Goal: Transaction & Acquisition: Purchase product/service

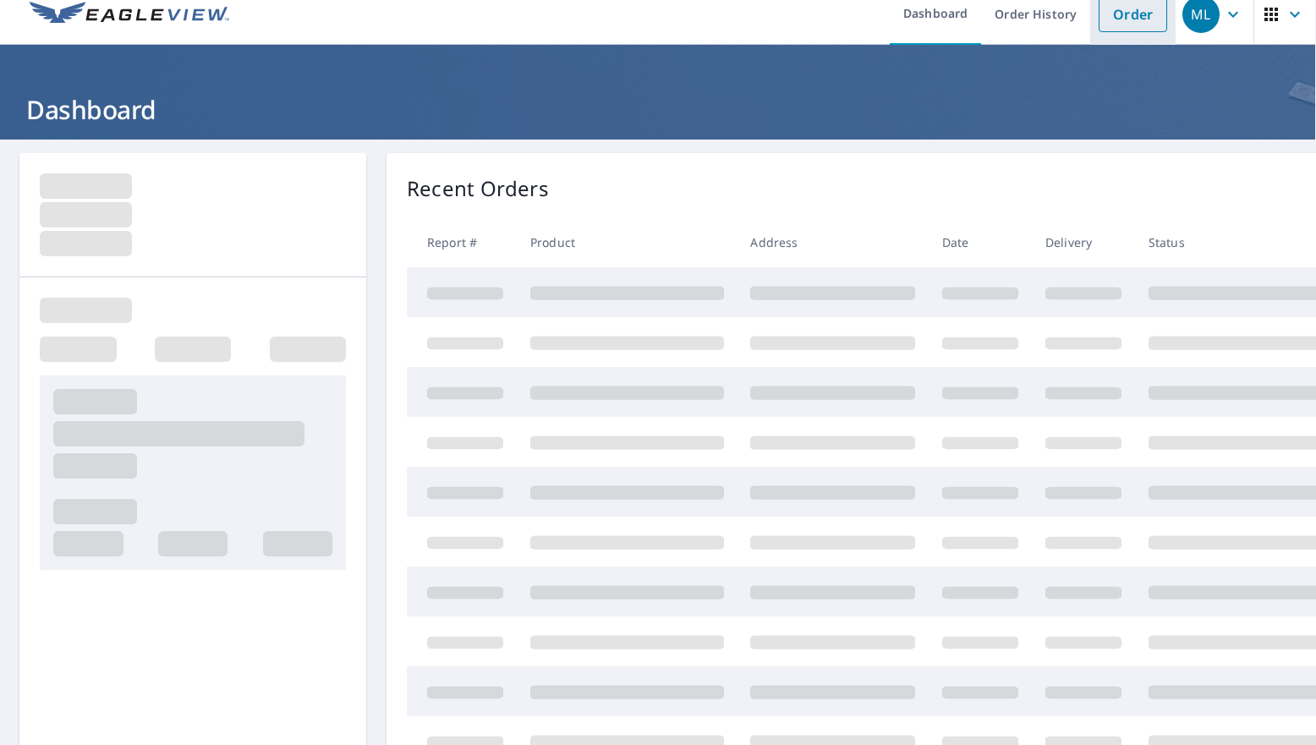
scroll to position [25, 0]
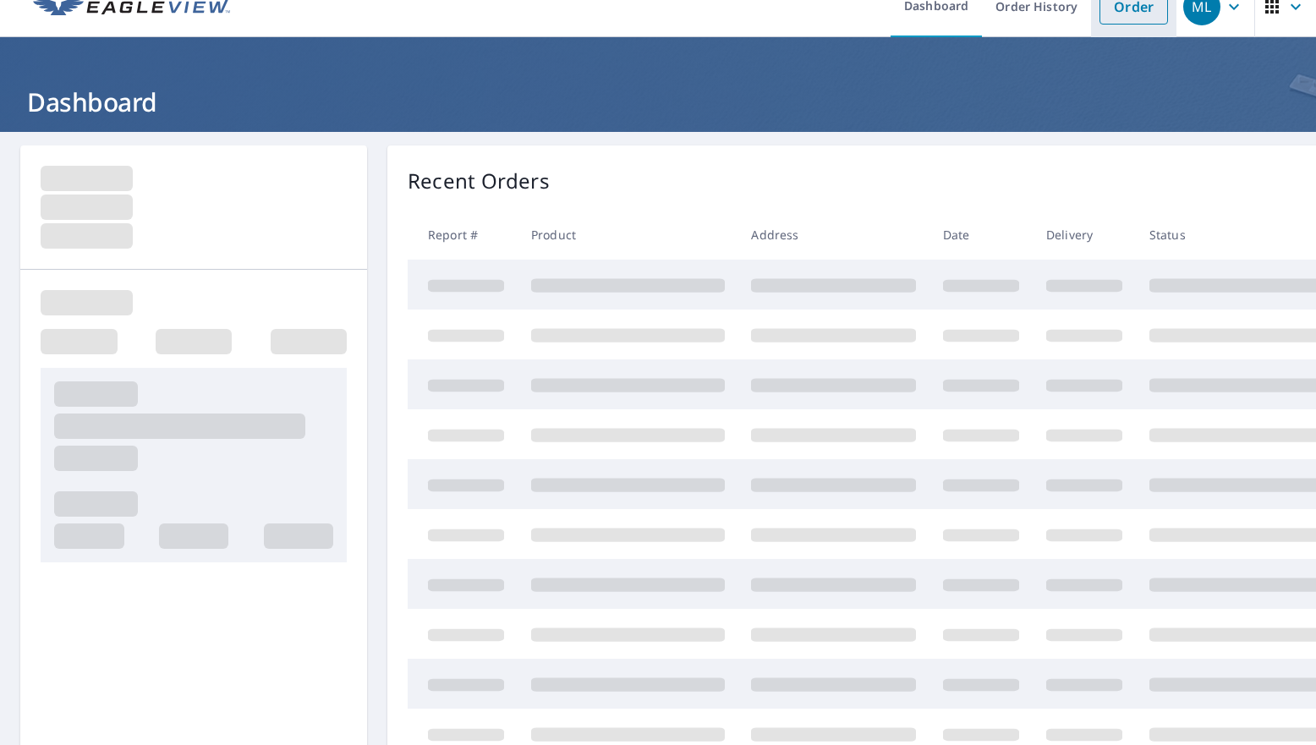
click at [1136, 17] on link "Order" at bounding box center [1134, 7] width 69 height 36
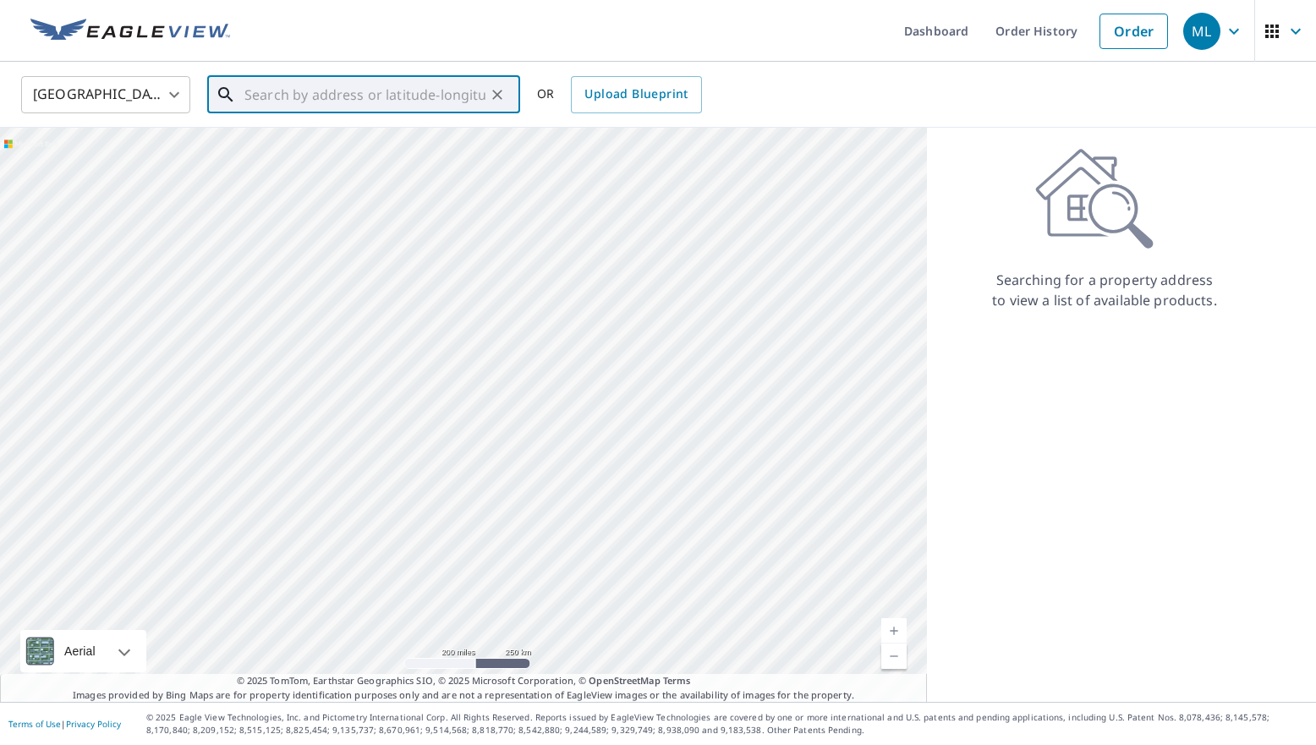
click at [305, 83] on input "text" at bounding box center [364, 94] width 241 height 47
paste input "309 Cowboy Way Anna, TX 75409"
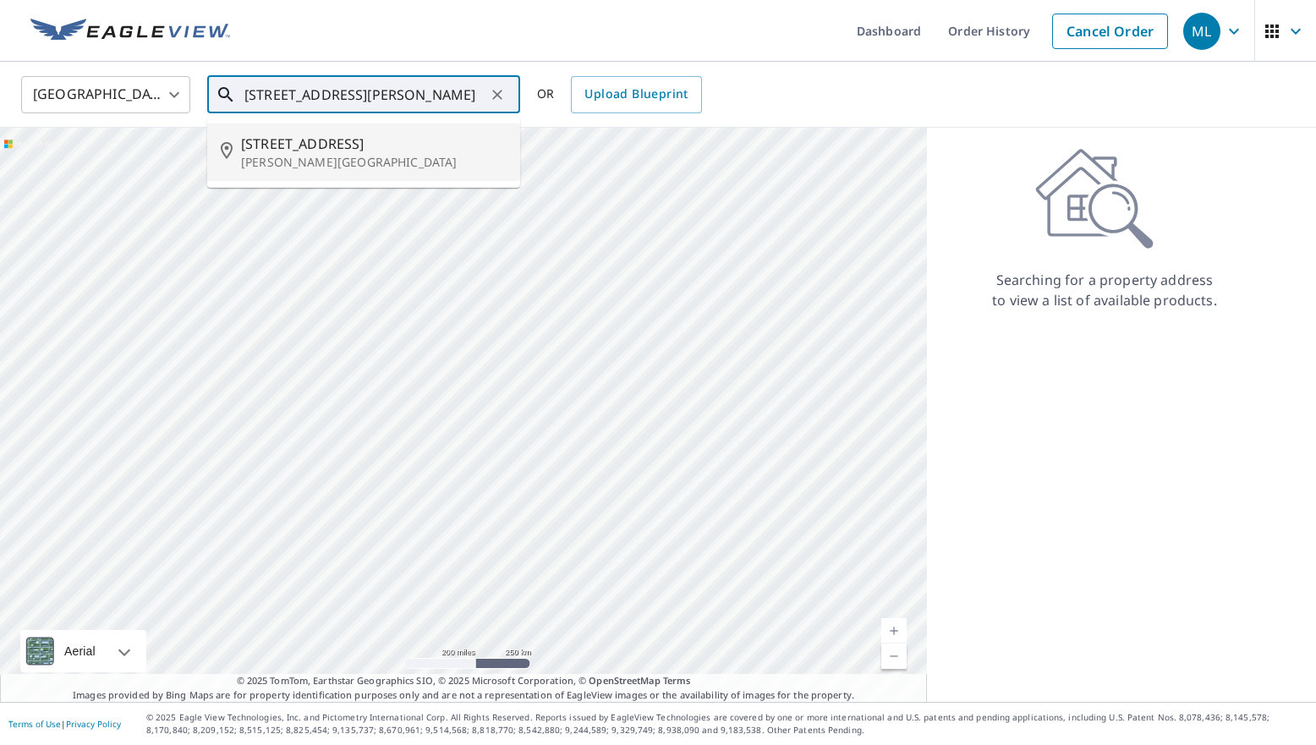
click at [340, 167] on p "Anna, TX 75409" at bounding box center [374, 162] width 266 height 17
type input "309 Cowboy Way Anna, TX 75409"
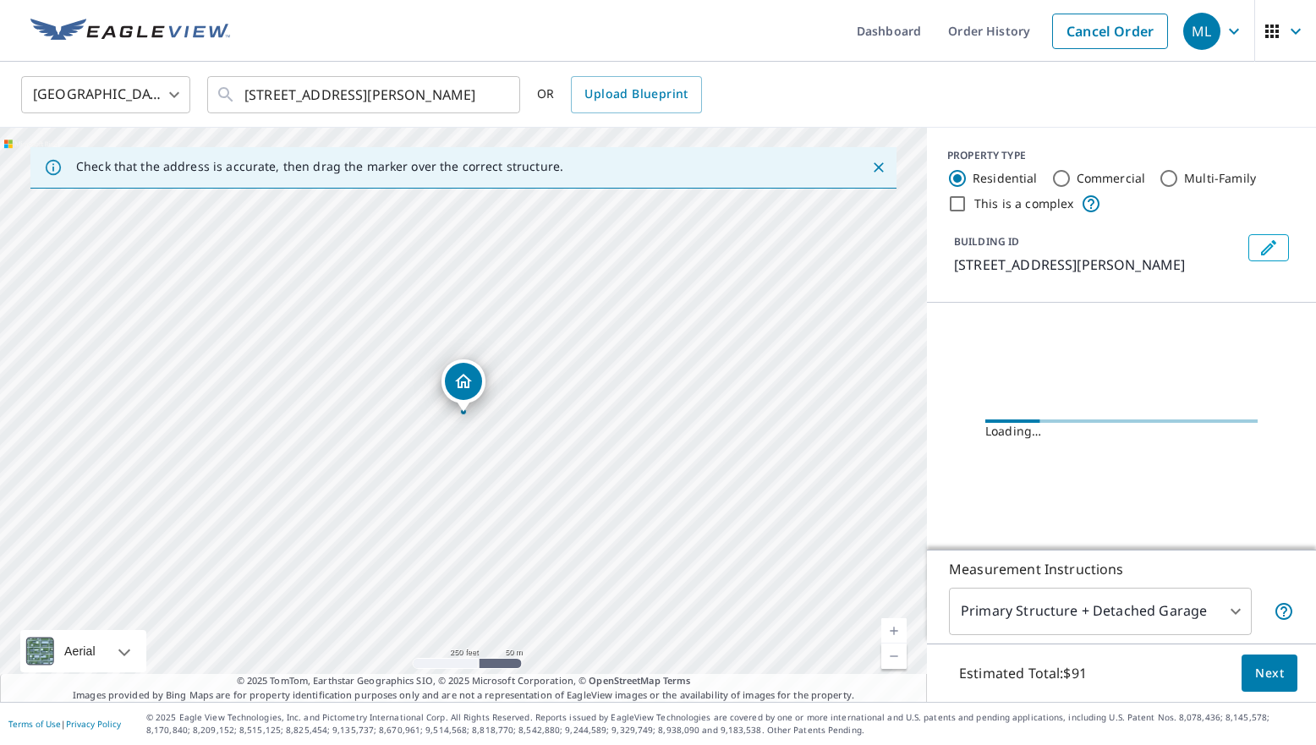
scroll to position [0, 0]
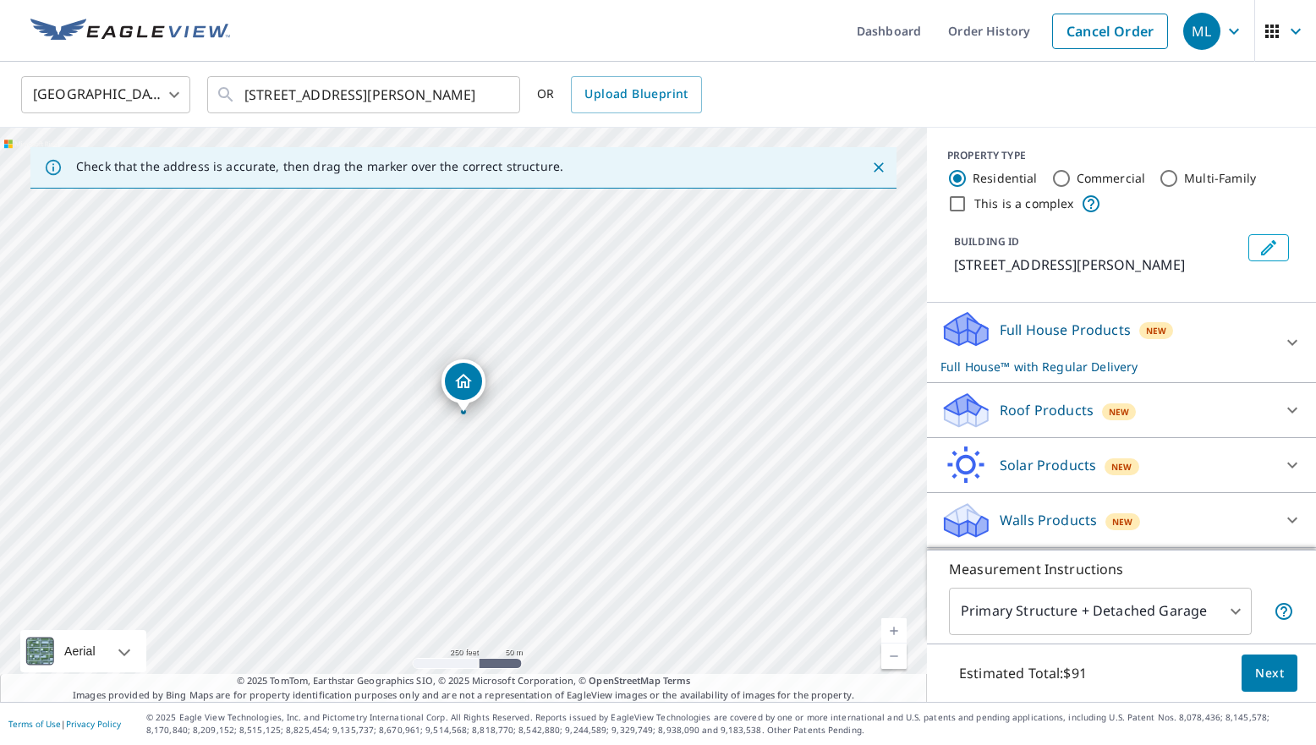
click at [1144, 404] on div "Roof Products New" at bounding box center [1107, 411] width 332 height 40
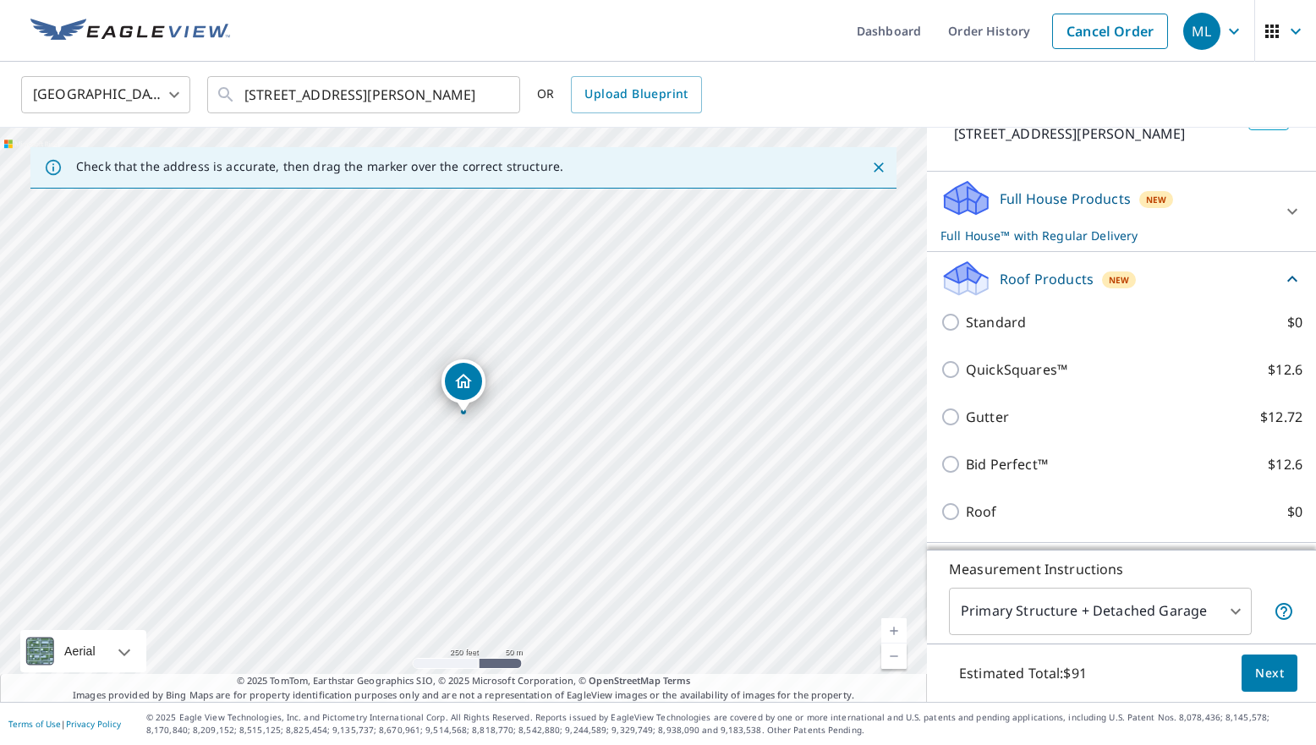
scroll to position [170, 0]
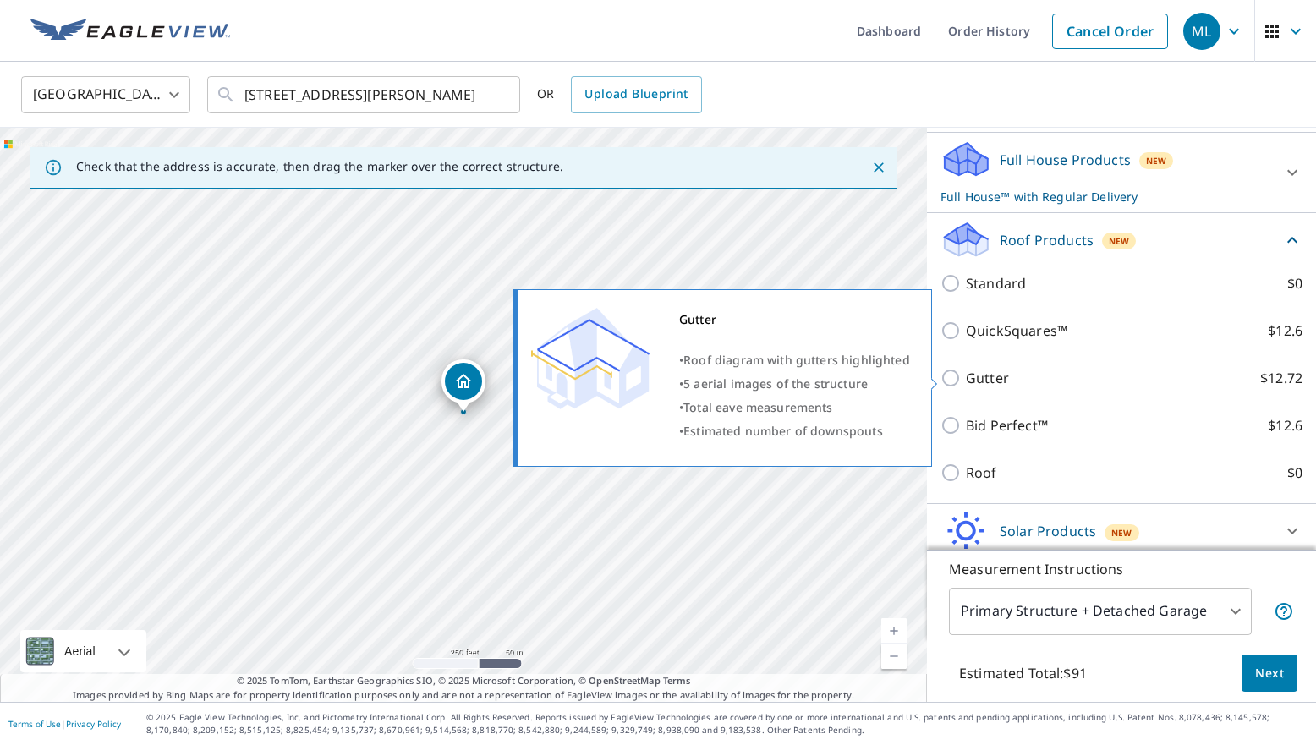
click at [952, 381] on input "Gutter $12.72" at bounding box center [953, 378] width 25 height 20
checkbox input "true"
checkbox input "false"
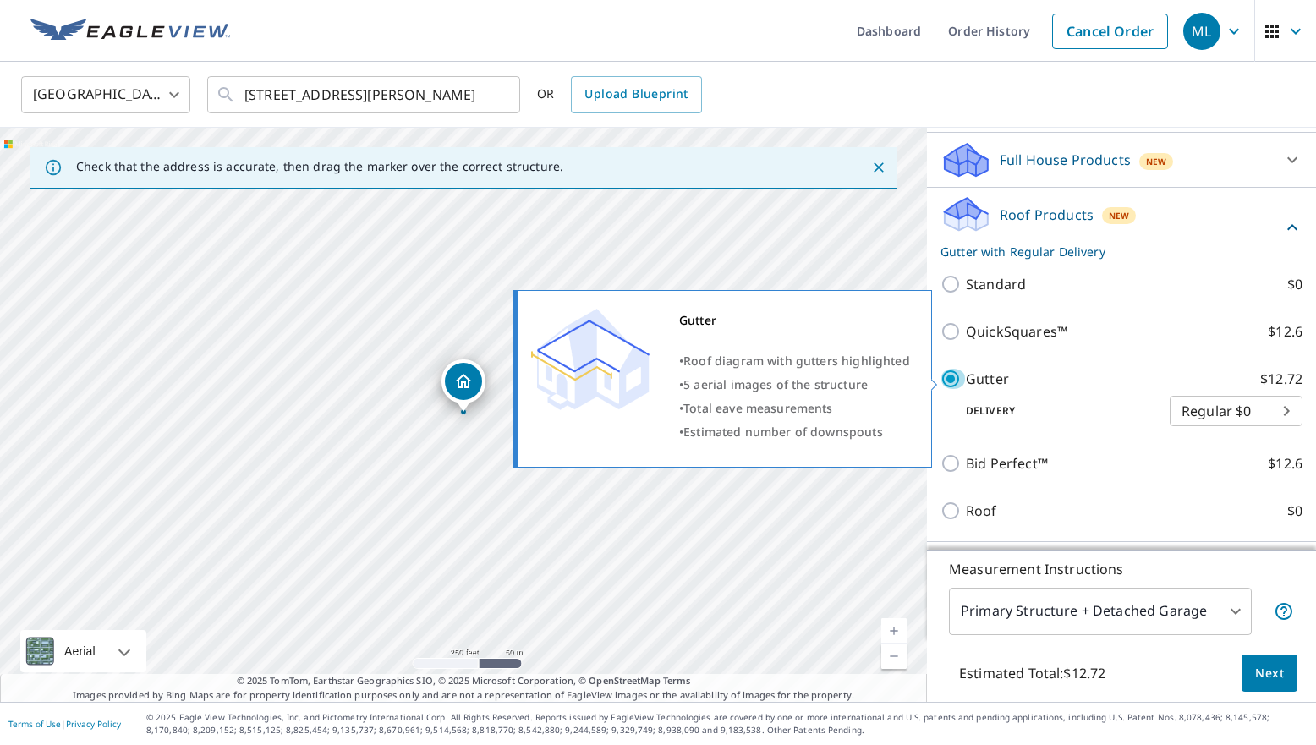
click at [957, 382] on input "Gutter $12.72" at bounding box center [953, 379] width 25 height 20
checkbox input "false"
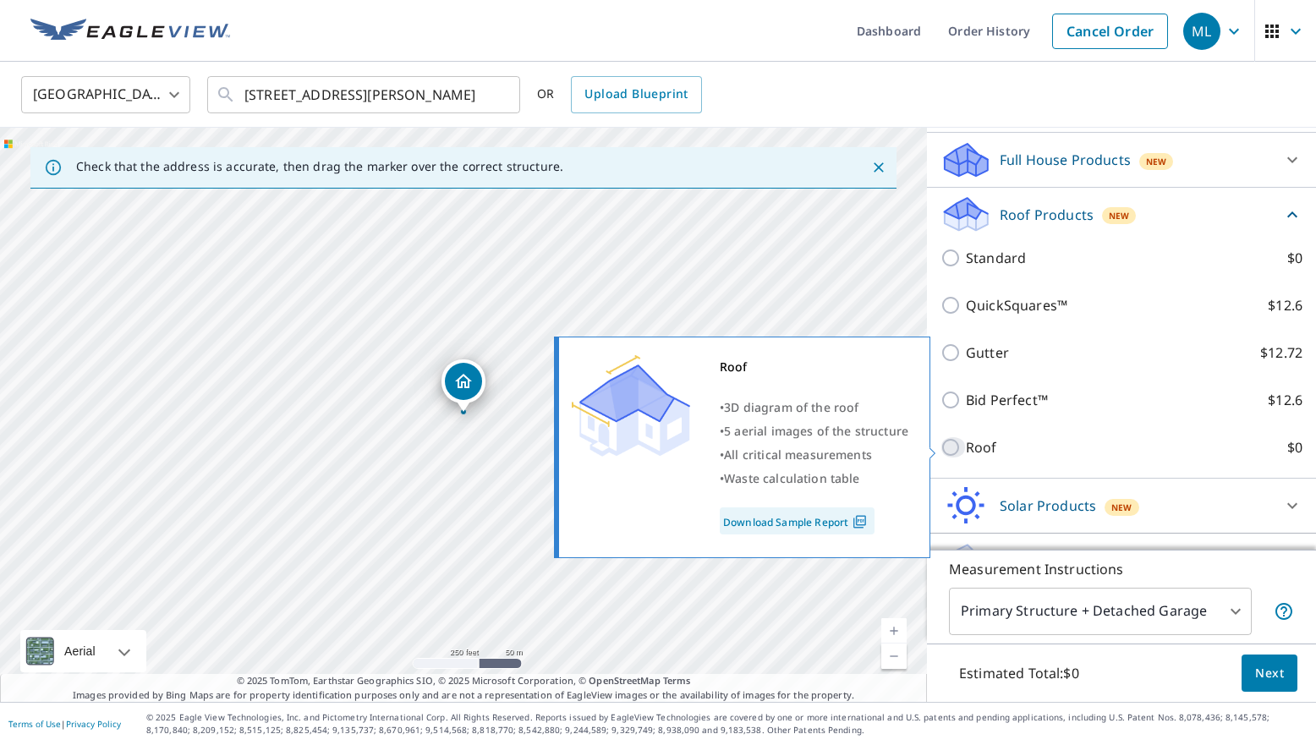
click at [952, 449] on input "Roof $0" at bounding box center [953, 447] width 25 height 20
checkbox input "true"
type input "3"
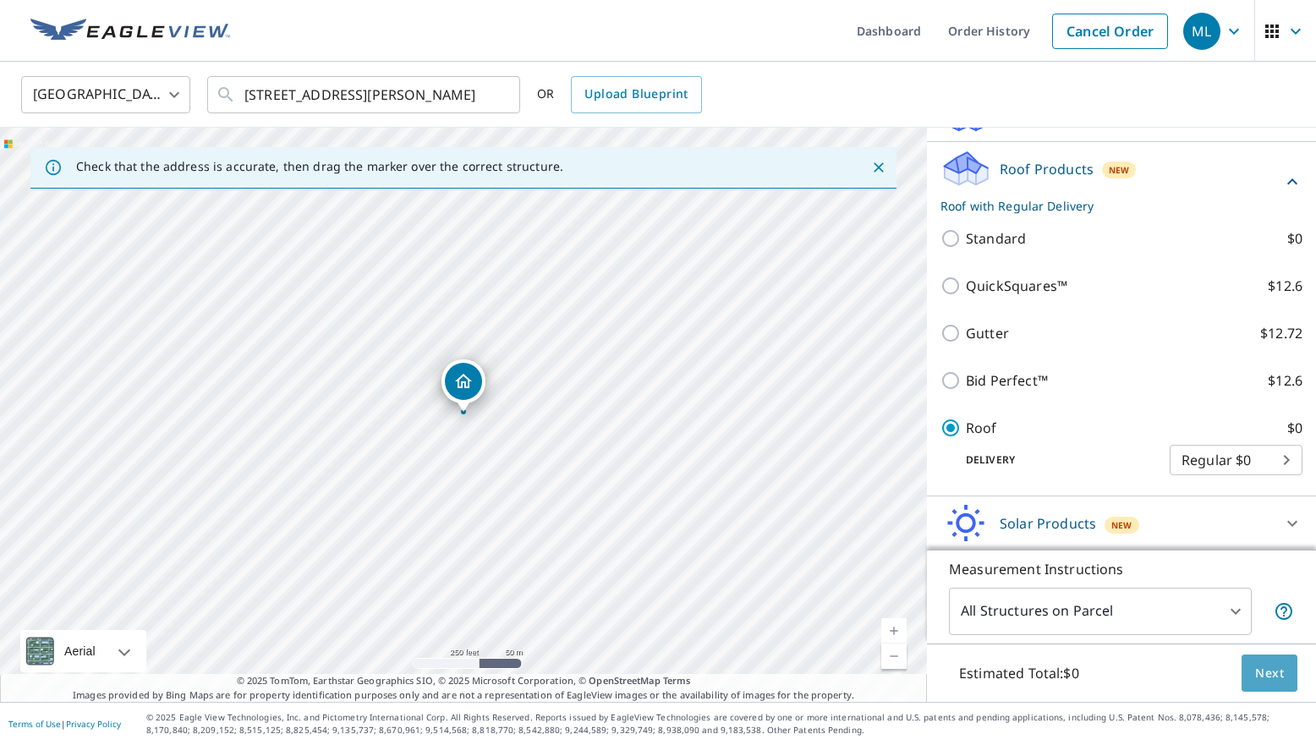
click at [1271, 673] on span "Next" at bounding box center [1269, 673] width 29 height 21
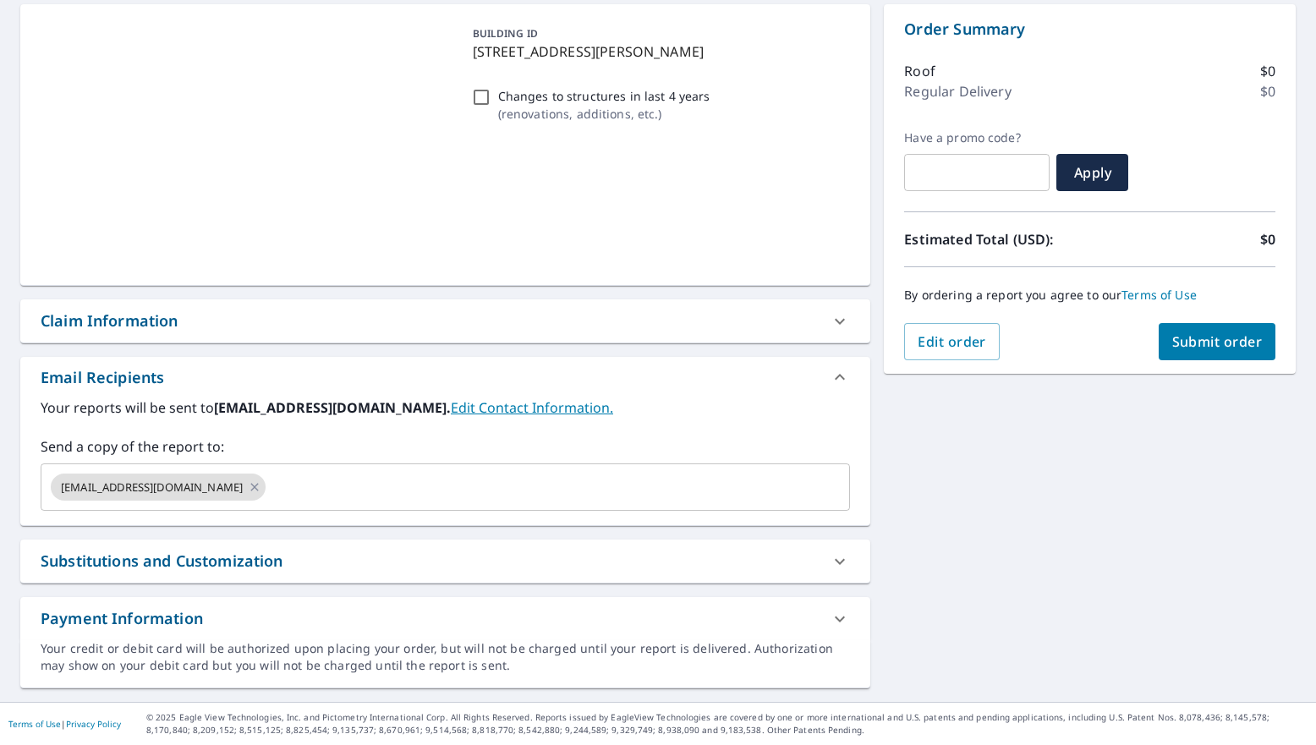
scroll to position [166, 0]
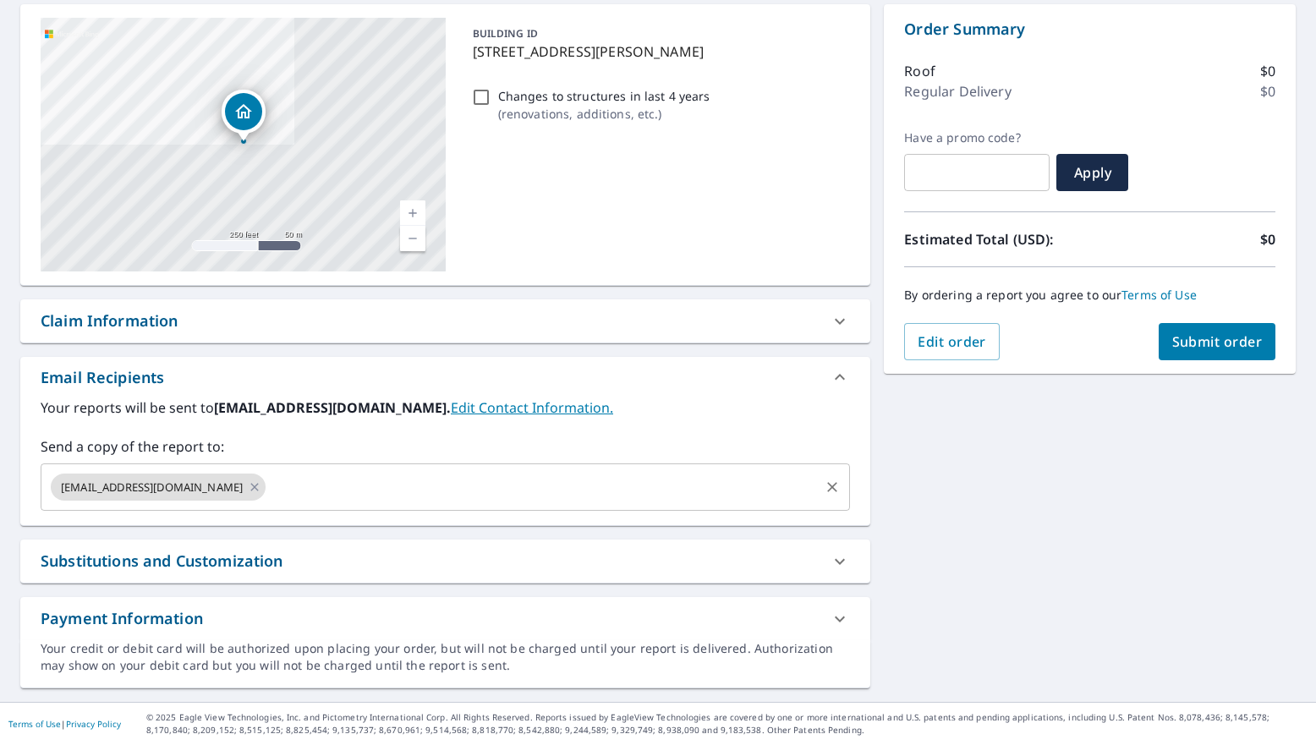
click at [248, 488] on icon at bounding box center [255, 487] width 14 height 19
checkbox input "true"
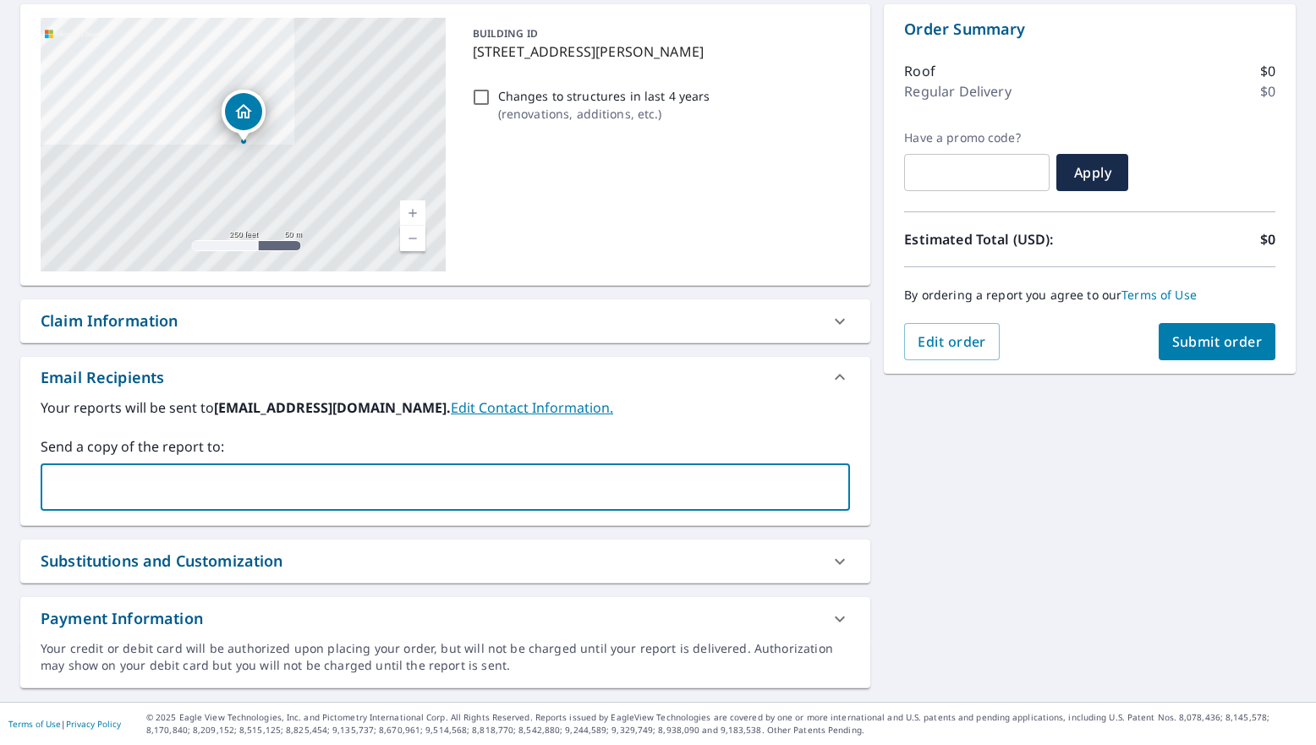
click at [202, 489] on input "text" at bounding box center [432, 487] width 769 height 32
type input "jessica@callfirehouse.com"
click at [690, 462] on div "Send a copy of the report to: ​" at bounding box center [445, 473] width 809 height 74
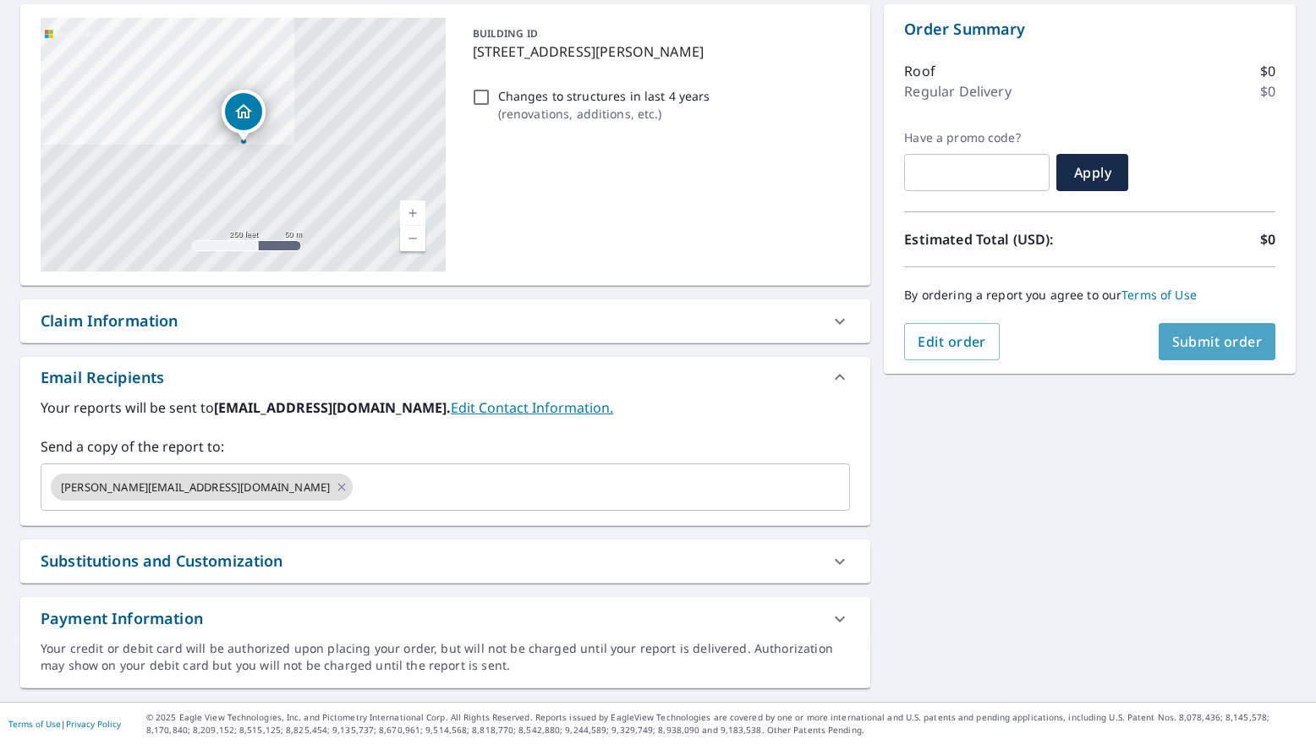
click at [1210, 348] on span "Submit order" at bounding box center [1217, 341] width 91 height 19
checkbox input "true"
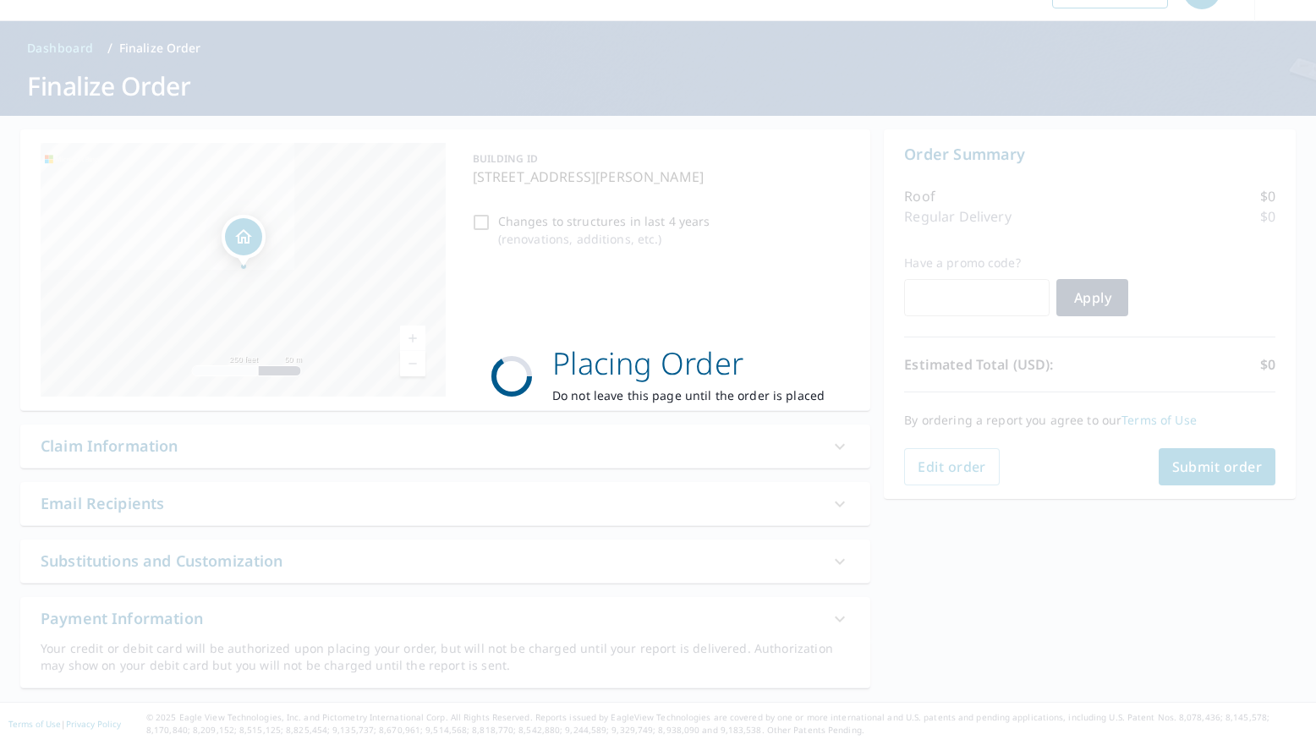
scroll to position [41, 0]
